Goal: Information Seeking & Learning: Learn about a topic

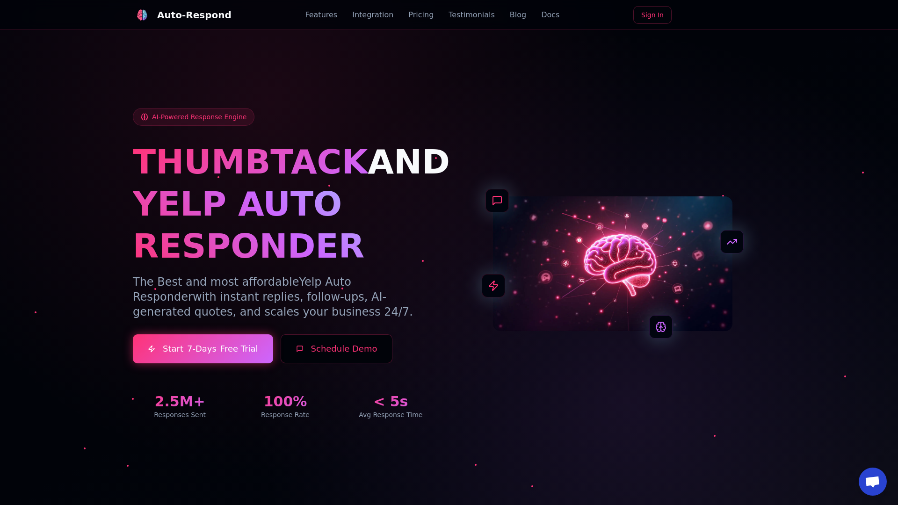
click at [510, 15] on link "Blog" at bounding box center [518, 14] width 16 height 11
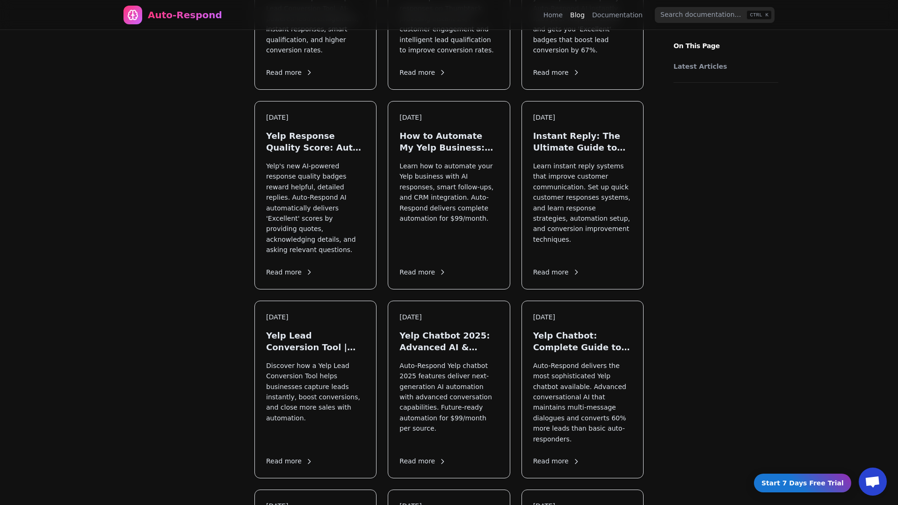
scroll to position [692, 0]
